Goal: Check status: Check status

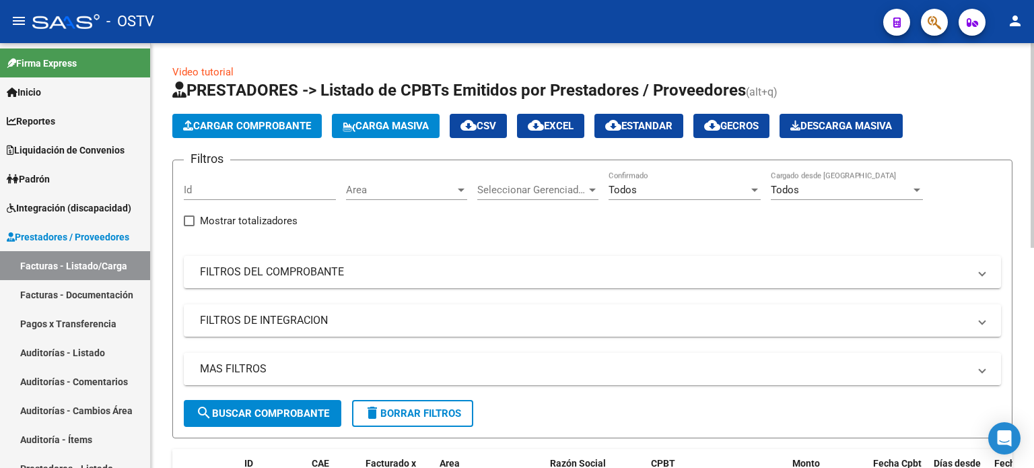
scroll to position [202, 0]
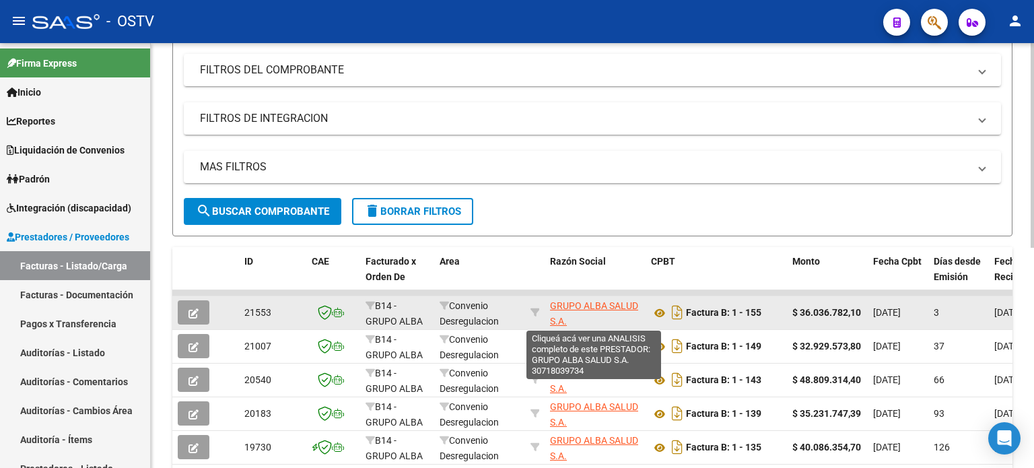
click at [562, 300] on span "GRUPO ALBA SALUD S.A." at bounding box center [594, 313] width 88 height 26
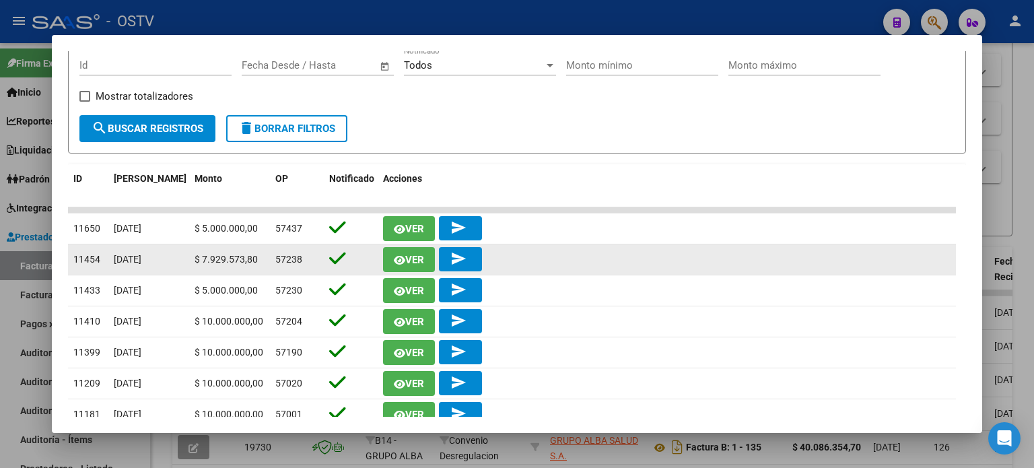
scroll to position [195, 0]
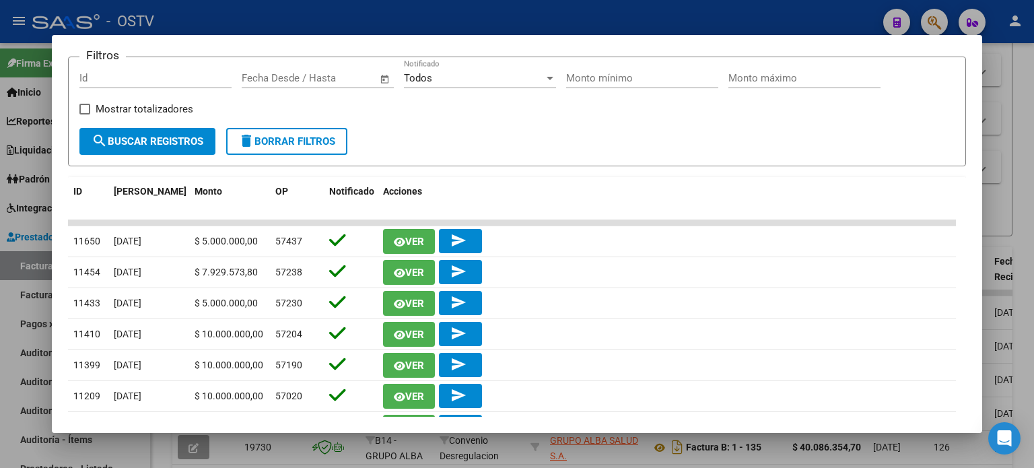
click at [321, 9] on div at bounding box center [517, 234] width 1034 height 468
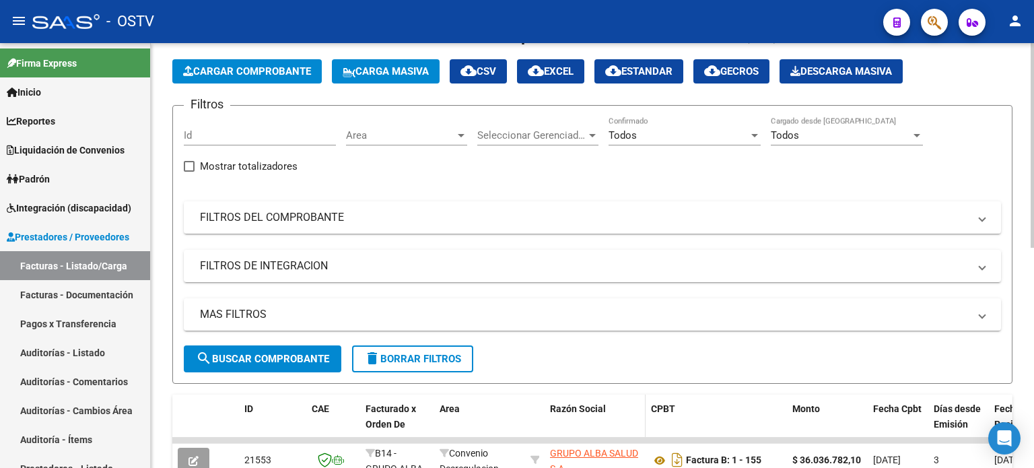
scroll to position [0, 0]
